Goal: Communication & Community: Answer question/provide support

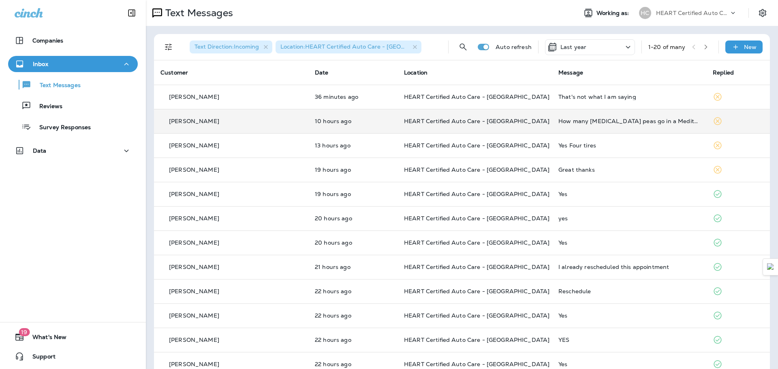
click at [636, 115] on td "How many [MEDICAL_DATA] peas go in a Mediterranean soup?" at bounding box center [629, 121] width 154 height 24
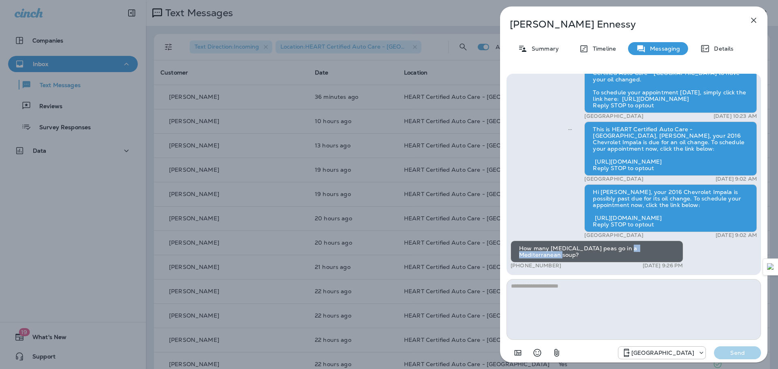
drag, startPoint x: 621, startPoint y: 255, endPoint x: 671, endPoint y: 255, distance: 49.4
click at [671, 255] on div "How many [MEDICAL_DATA] peas go in a Mediterranean soup?" at bounding box center [596, 252] width 173 height 22
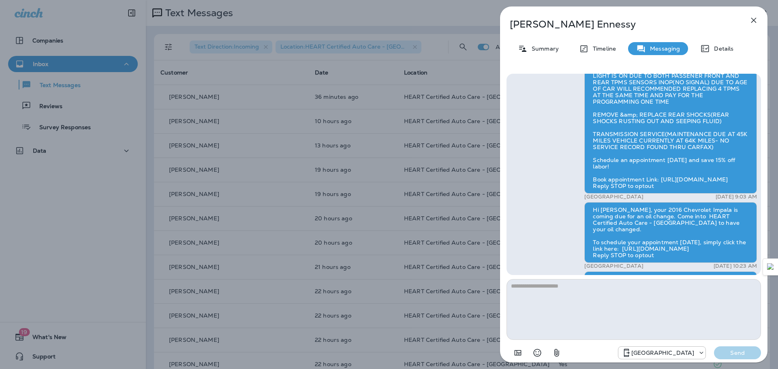
scroll to position [-162, 0]
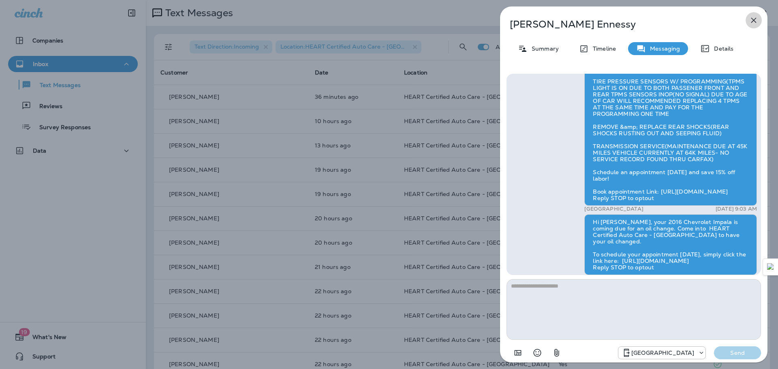
click at [750, 18] on icon "button" at bounding box center [753, 20] width 10 height 10
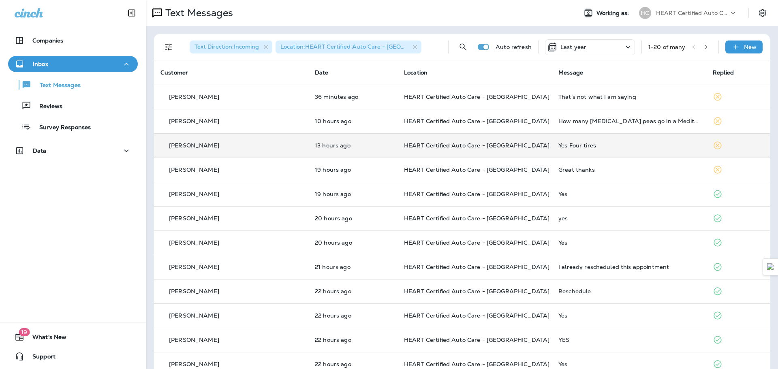
click at [563, 147] on div "Yes Four tires" at bounding box center [628, 145] width 141 height 6
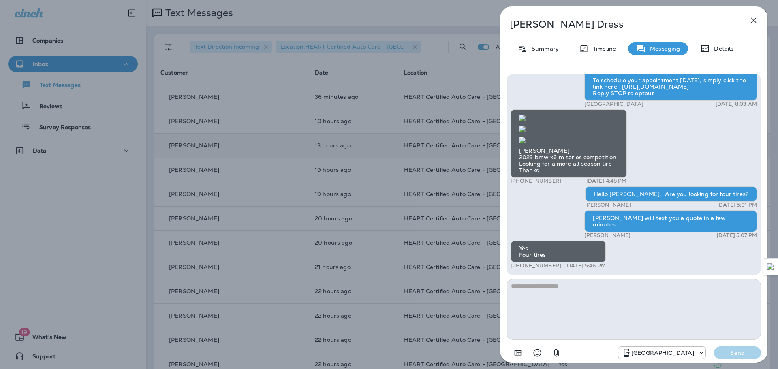
click at [752, 22] on icon "button" at bounding box center [753, 20] width 5 height 5
